Goal: Find specific page/section: Find specific page/section

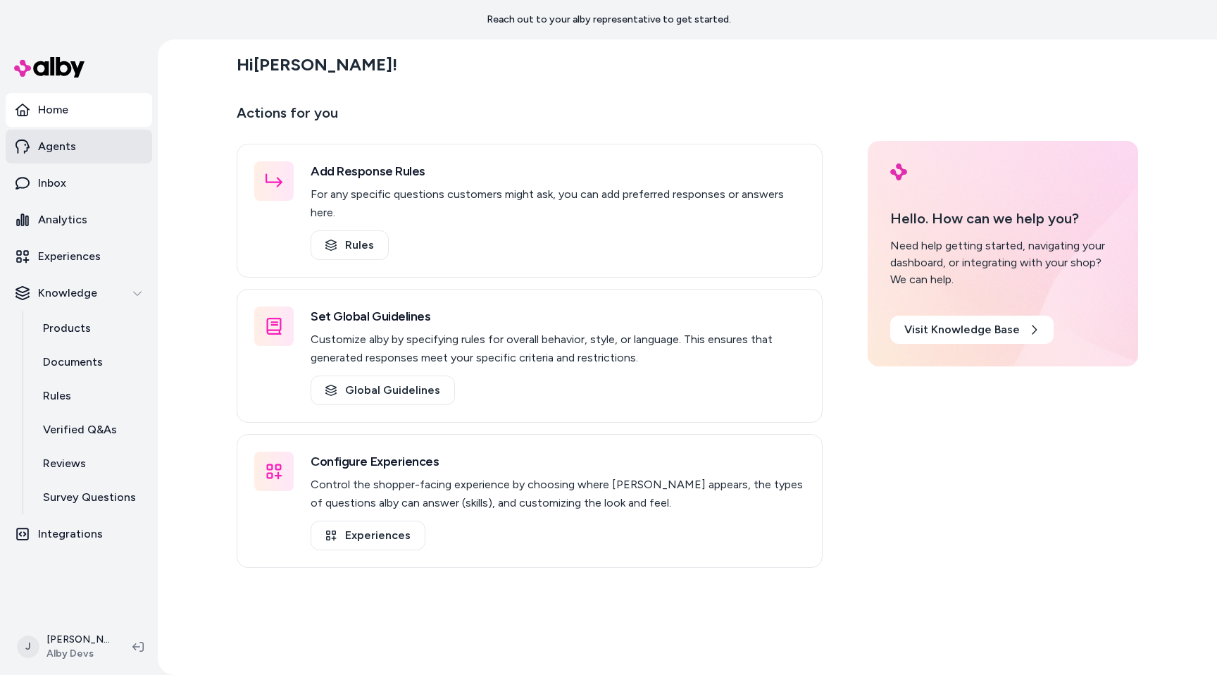
click at [134, 155] on link "Agents" at bounding box center [79, 147] width 147 height 34
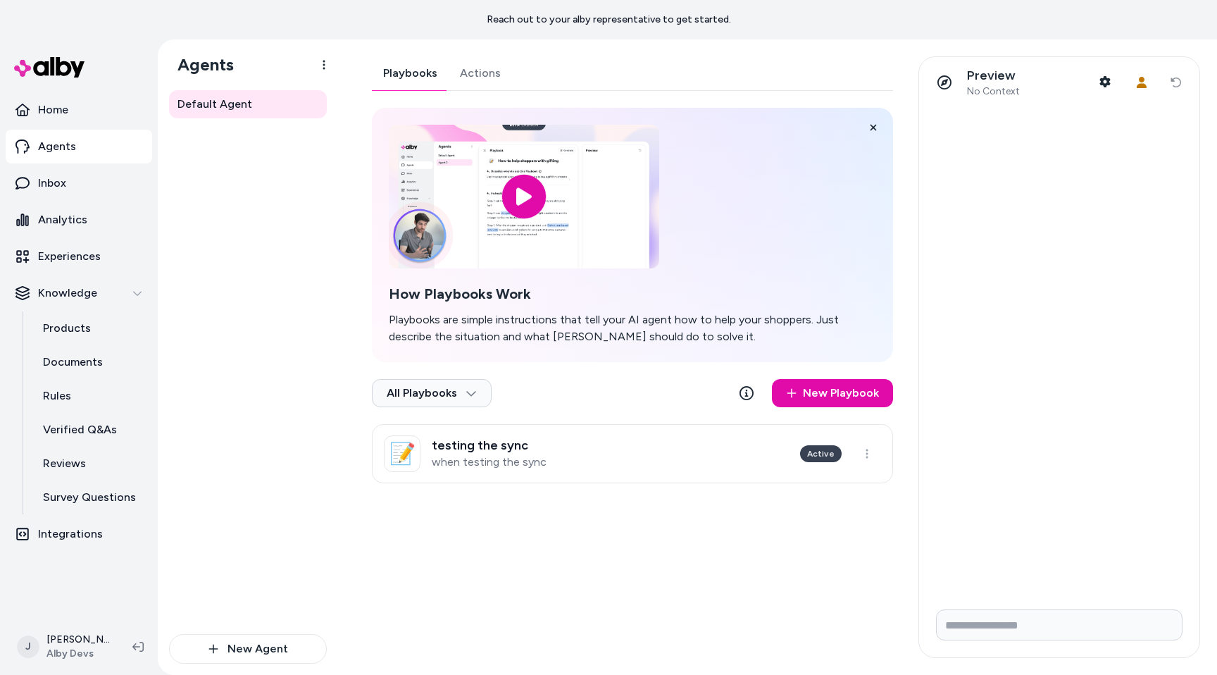
click at [471, 71] on link "Actions" at bounding box center [480, 73] width 63 height 34
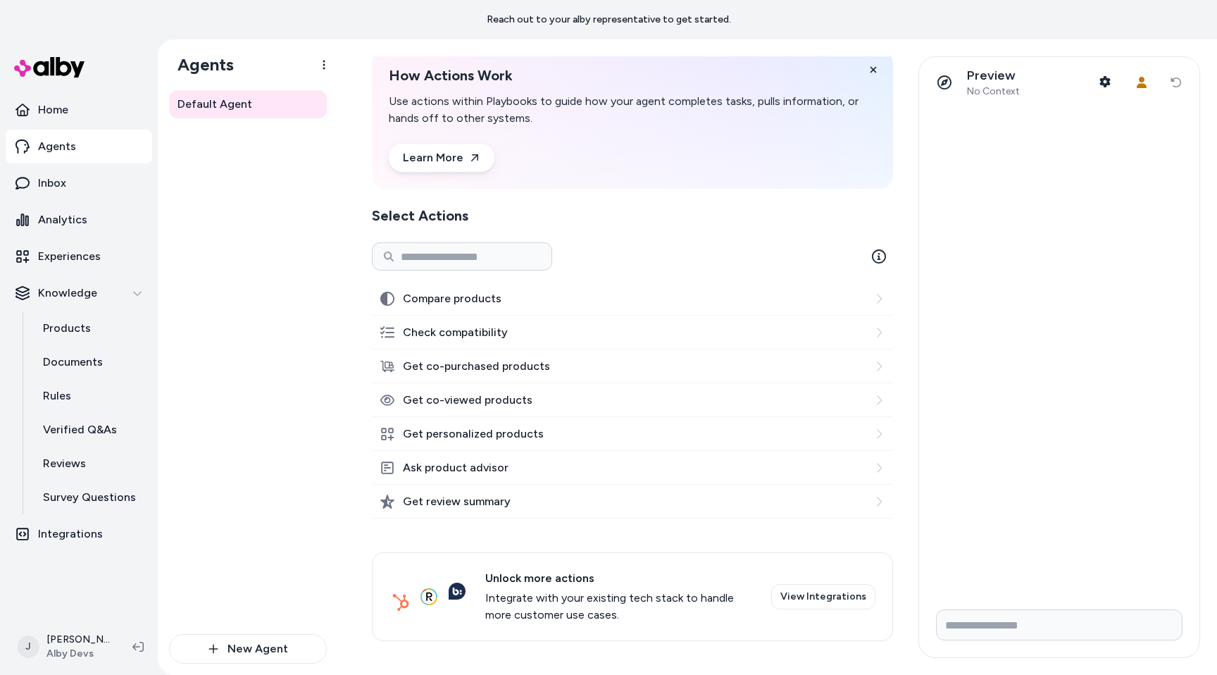
scroll to position [28, 0]
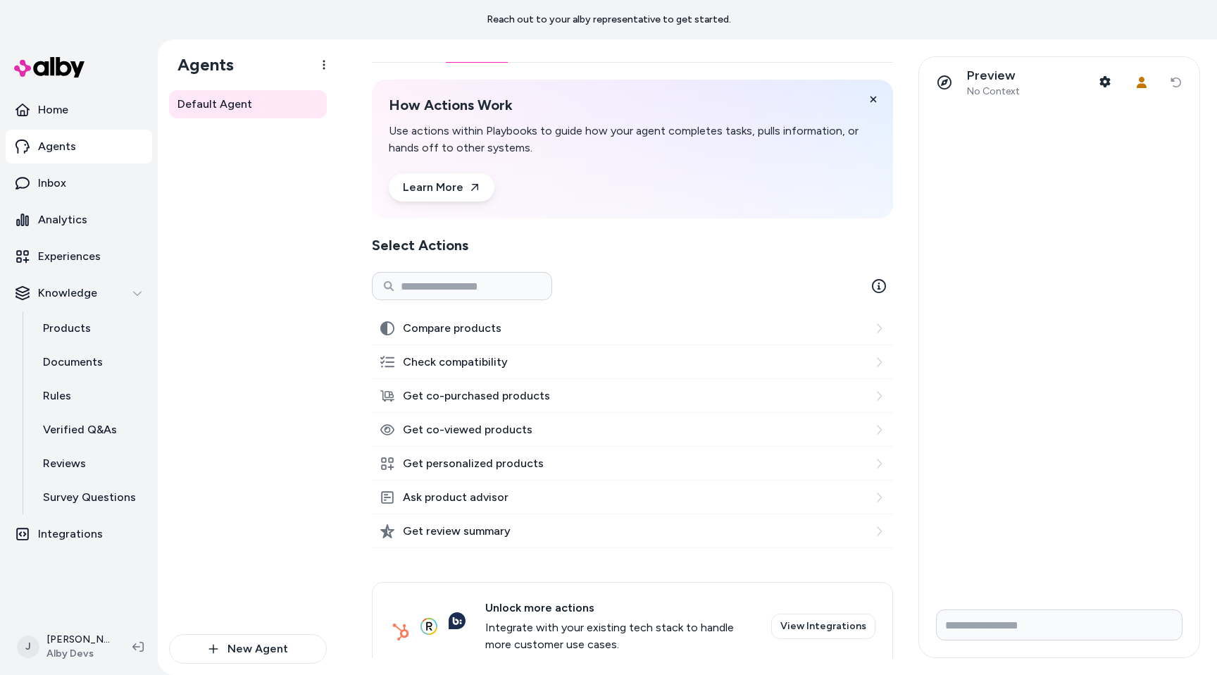
click at [881, 324] on icon at bounding box center [878, 328] width 11 height 11
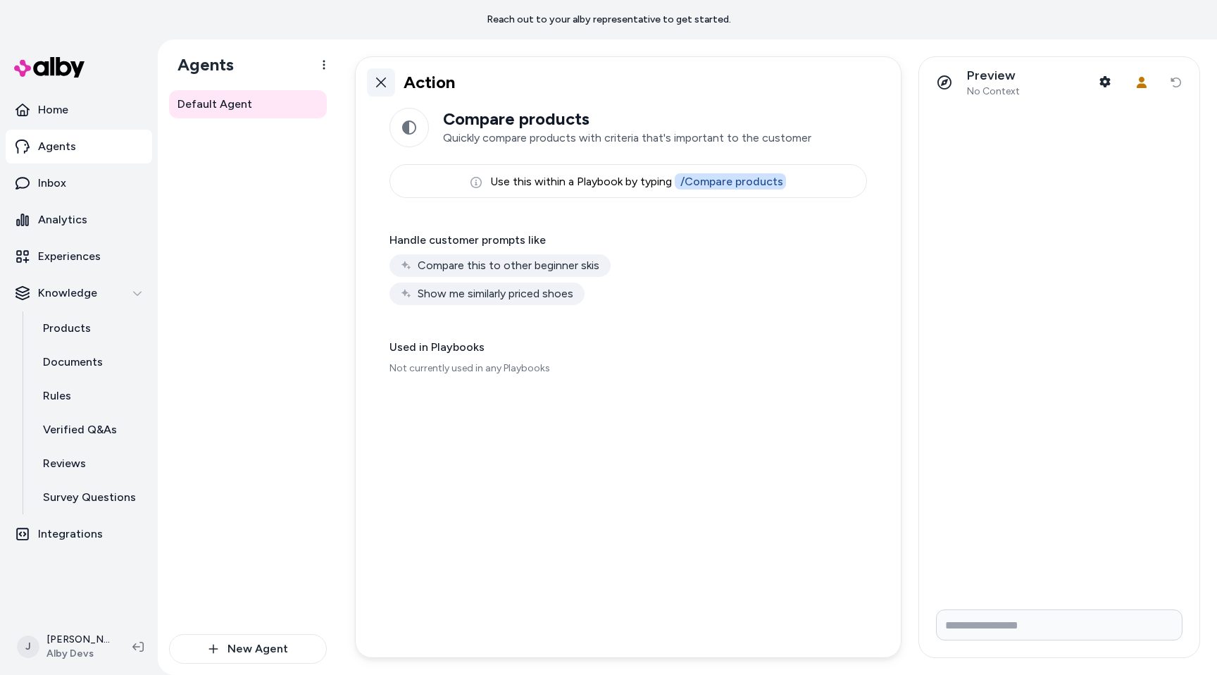
click at [382, 84] on icon at bounding box center [381, 82] width 10 height 10
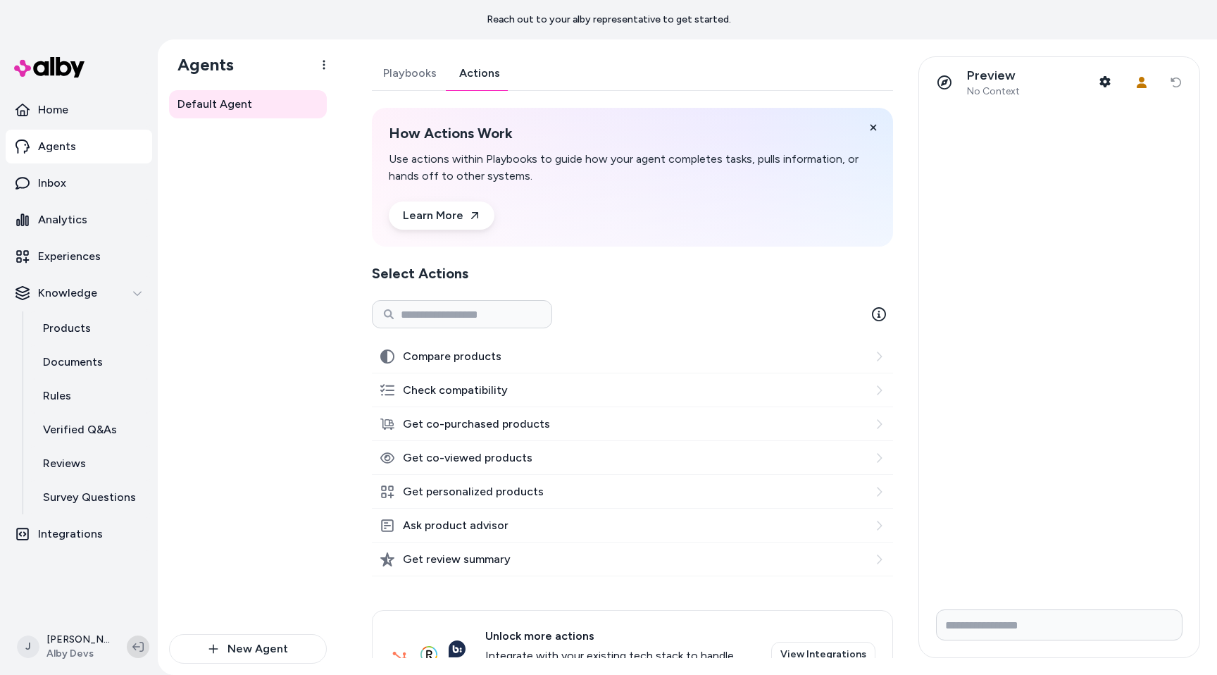
click at [137, 649] on icon at bounding box center [137, 646] width 11 height 11
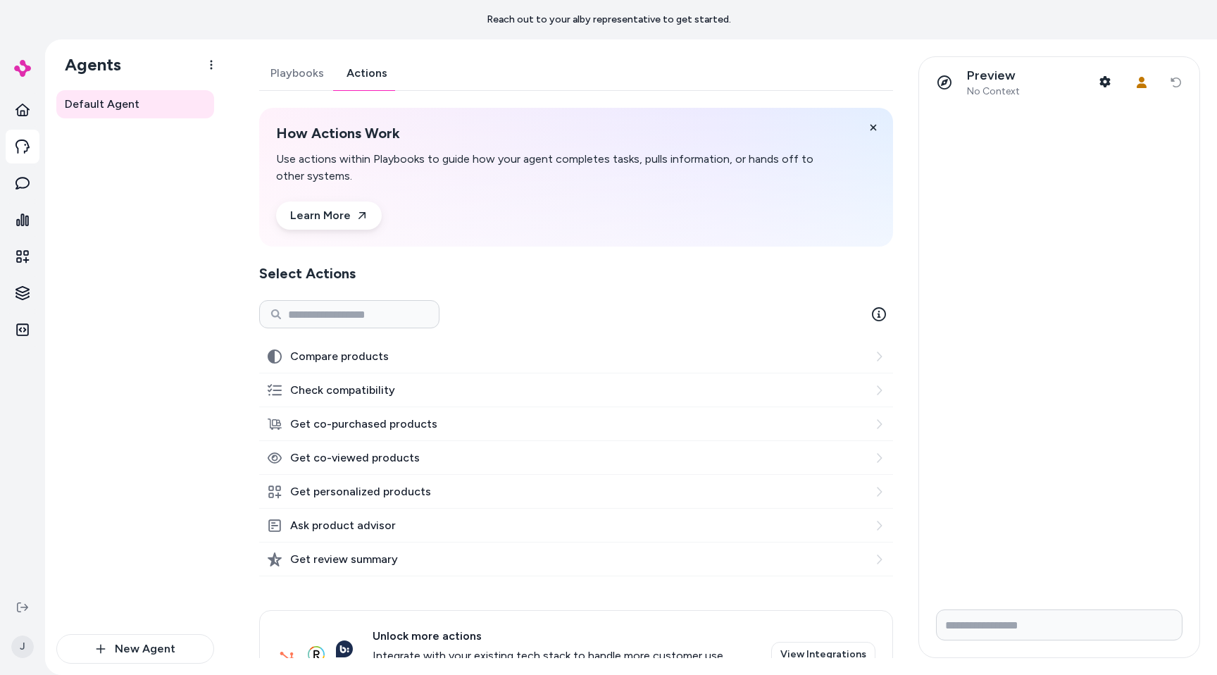
scroll to position [41, 0]
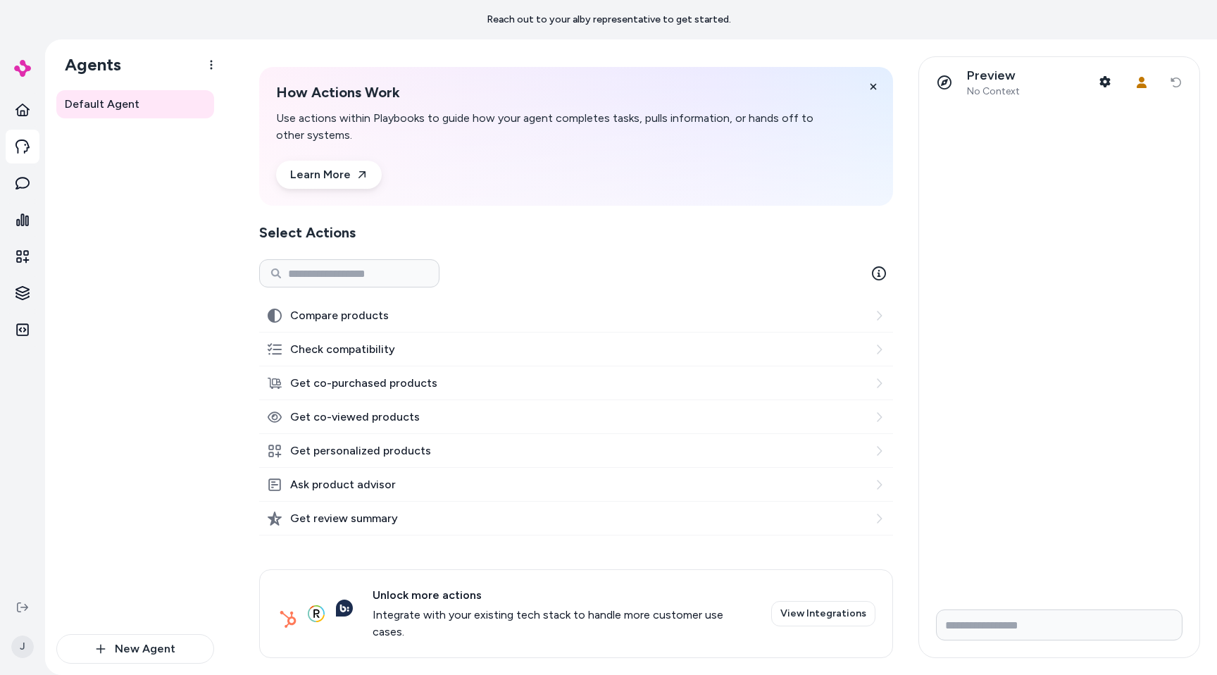
click at [882, 385] on icon at bounding box center [878, 383] width 11 height 11
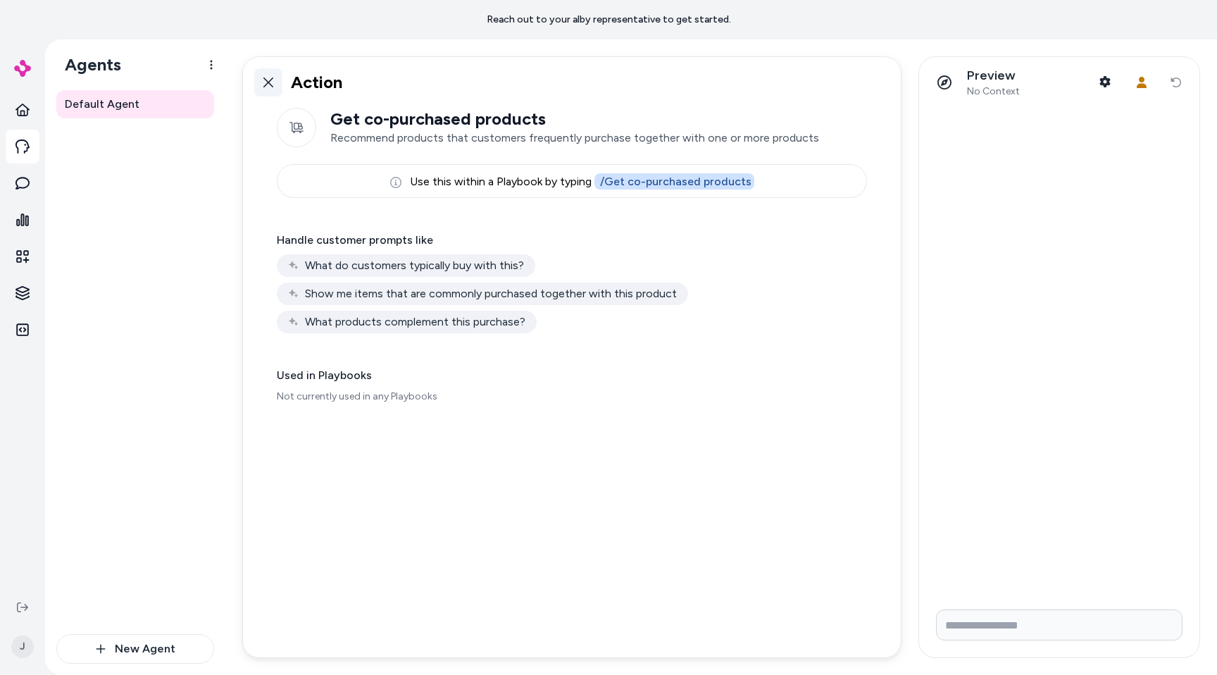
click at [261, 81] on link at bounding box center [268, 82] width 28 height 28
